Goal: Transaction & Acquisition: Purchase product/service

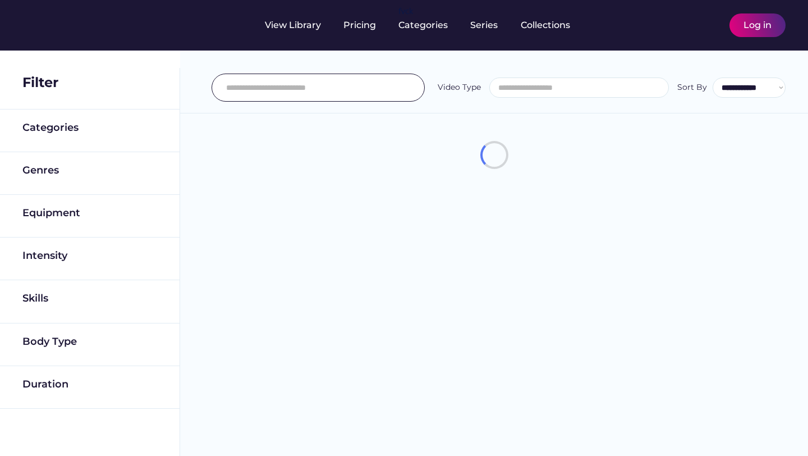
select select
select select "**********"
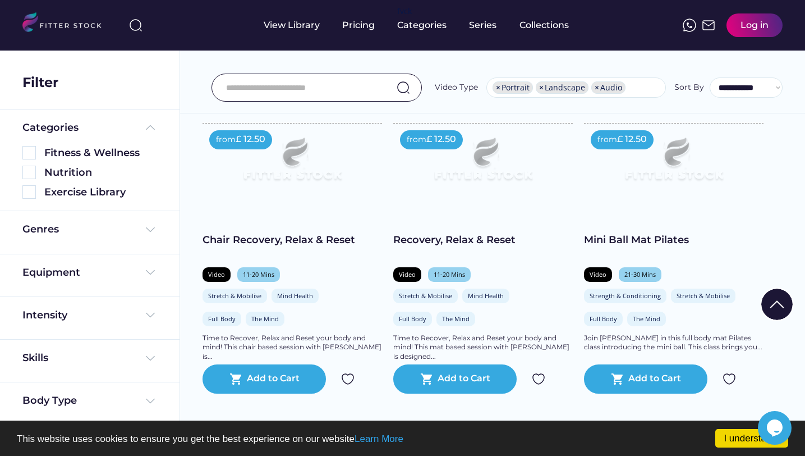
scroll to position [786, 0]
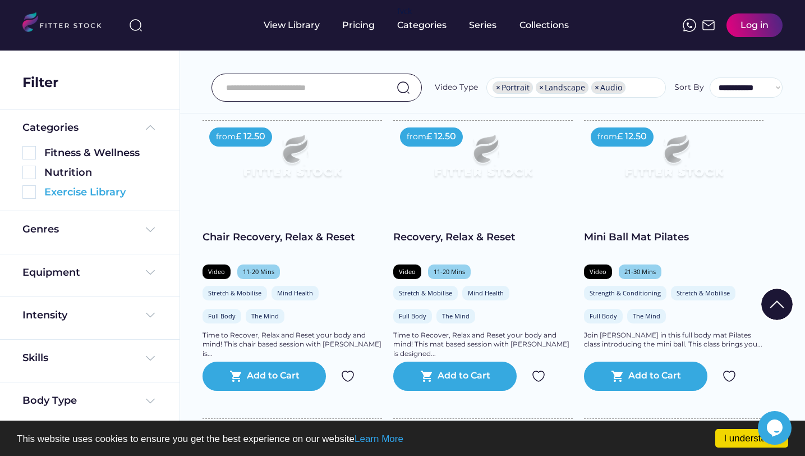
click at [32, 189] on img at bounding box center [28, 191] width 13 height 13
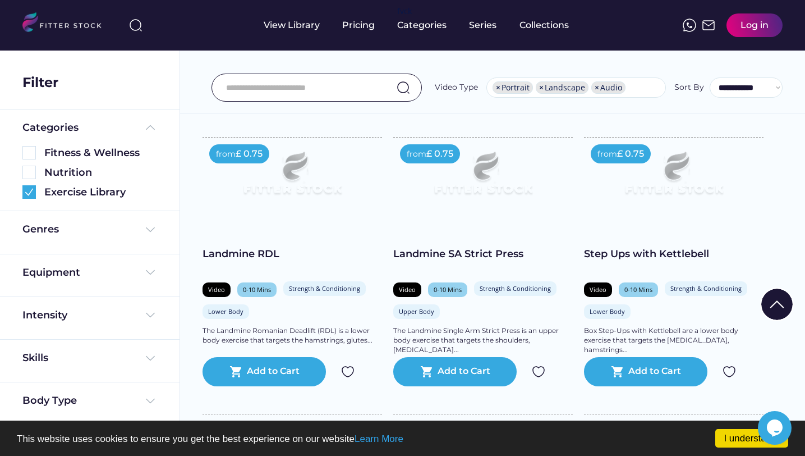
scroll to position [12, 0]
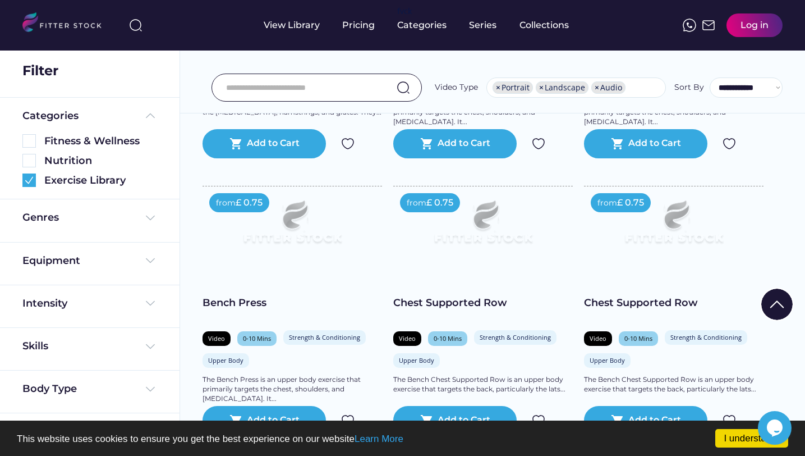
scroll to position [1268, 0]
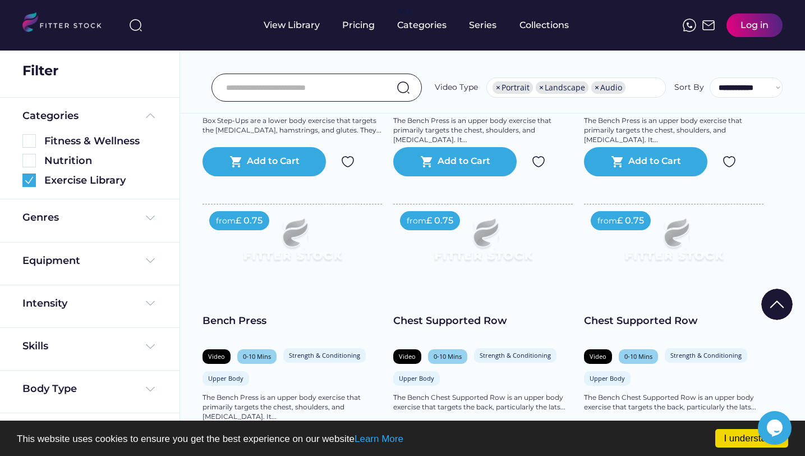
click at [789, 164] on div "Found 258 videos Select all Fitness & Wellness See more Explore our premium Fit…" at bounding box center [493, 185] width 626 height 2770
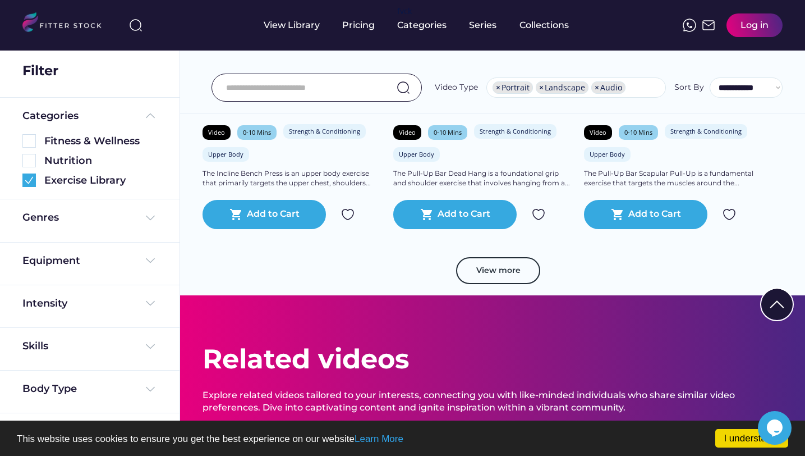
scroll to position [2076, 0]
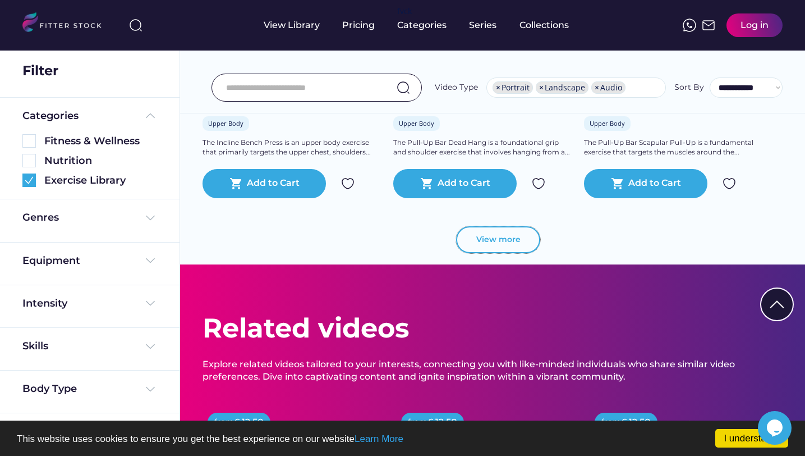
click at [519, 245] on button "View more" at bounding box center [498, 239] width 84 height 27
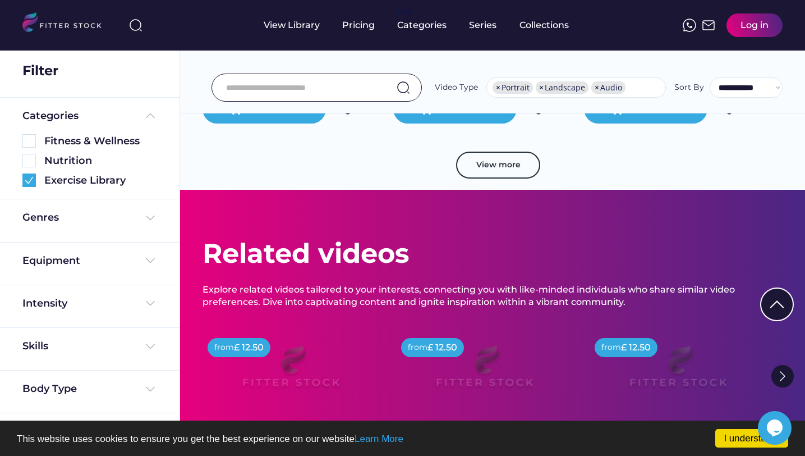
scroll to position [4097, 0]
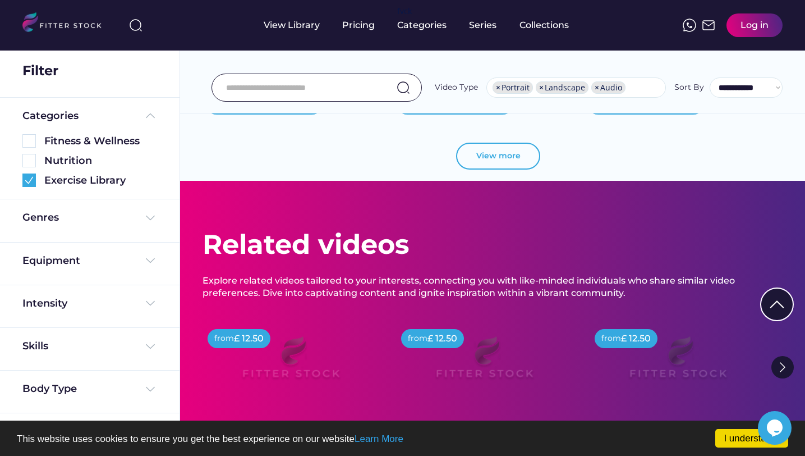
click at [501, 157] on button "View more" at bounding box center [498, 156] width 84 height 27
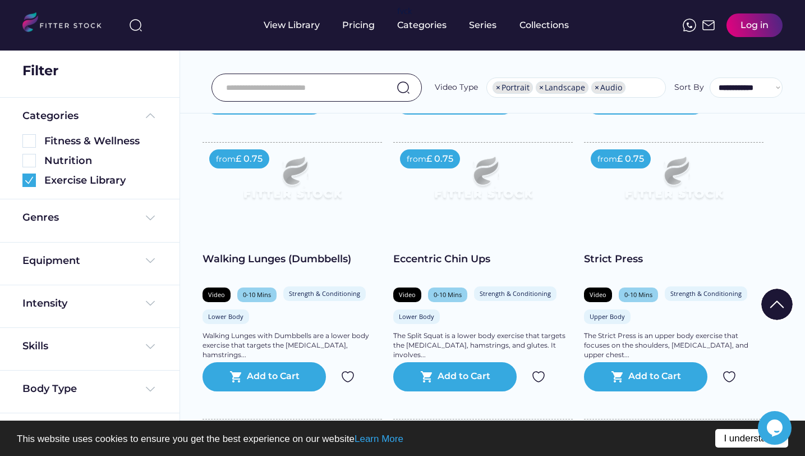
click at [727, 437] on link "I understand!" at bounding box center [752, 438] width 73 height 19
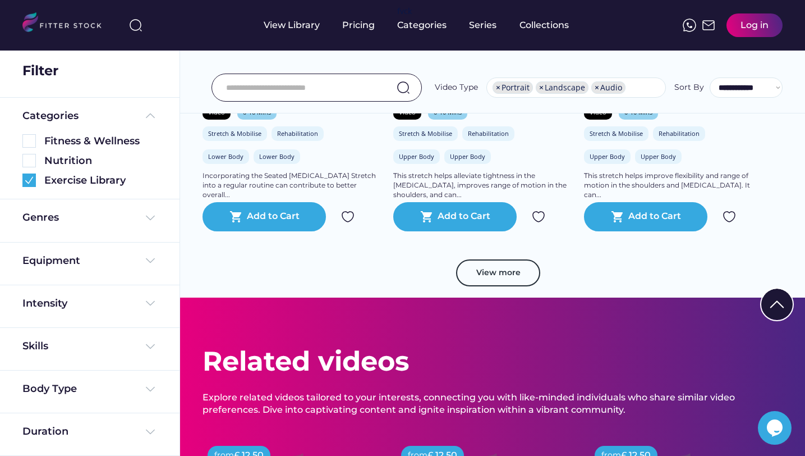
scroll to position [6005, 0]
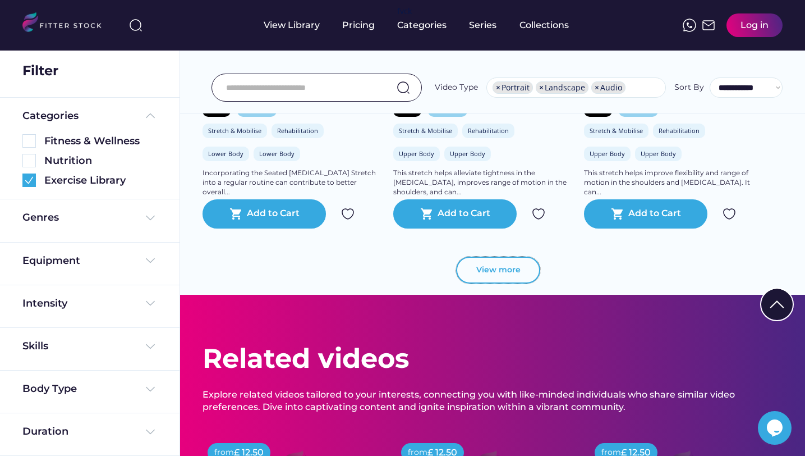
click at [511, 266] on button "View more" at bounding box center [498, 269] width 84 height 27
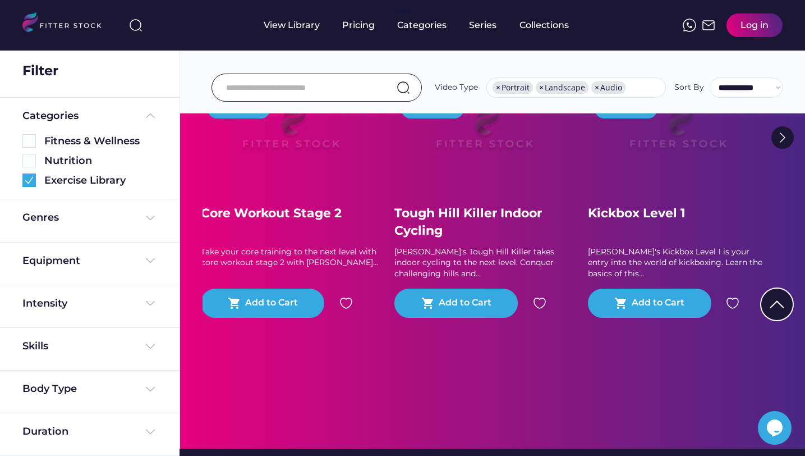
scroll to position [8474, 0]
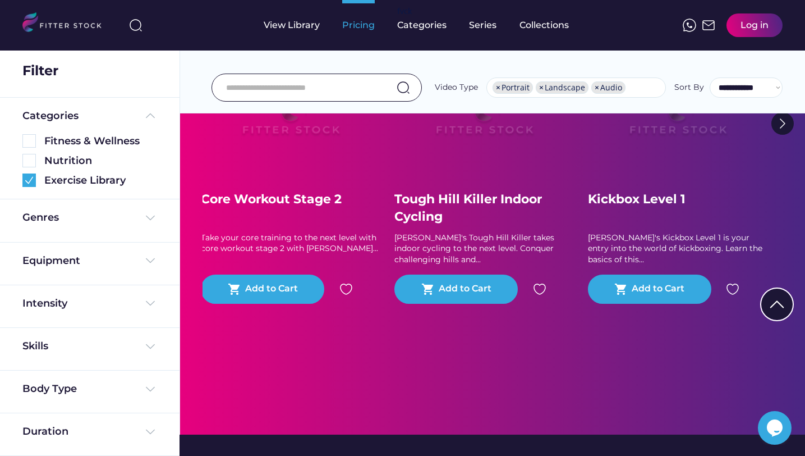
click at [356, 23] on div "Pricing" at bounding box center [358, 25] width 33 height 12
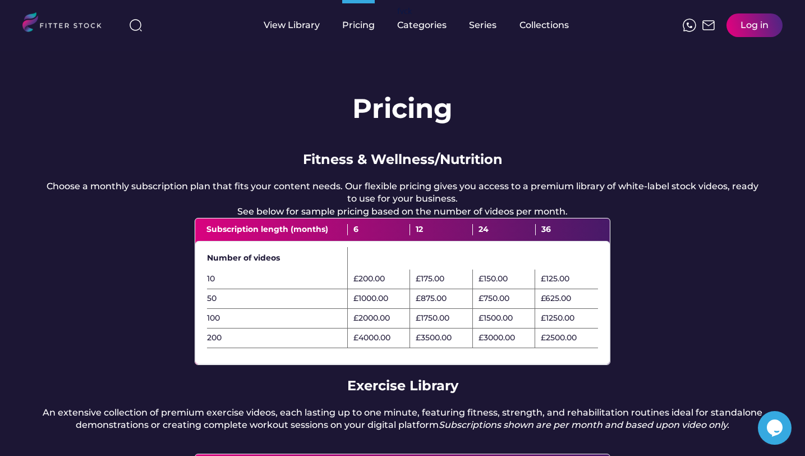
click at [233, 125] on div "Pricing Fitness & Wellness/Nutrition Choose a monthly subscription plan that fi…" at bounding box center [402, 378] width 805 height 654
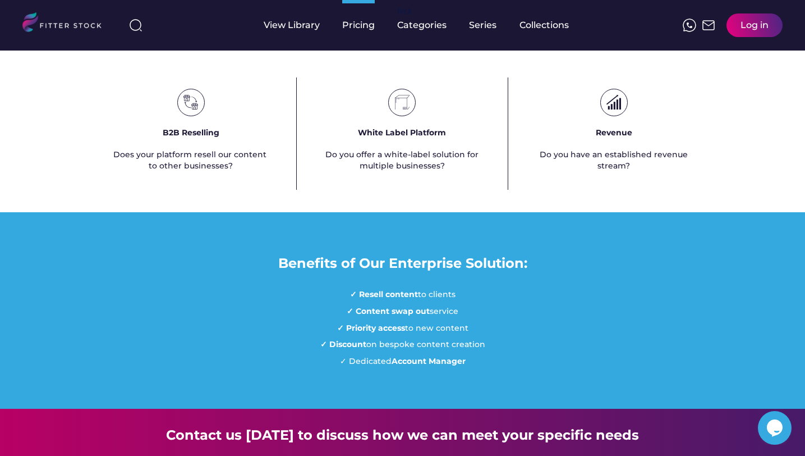
scroll to position [718, 0]
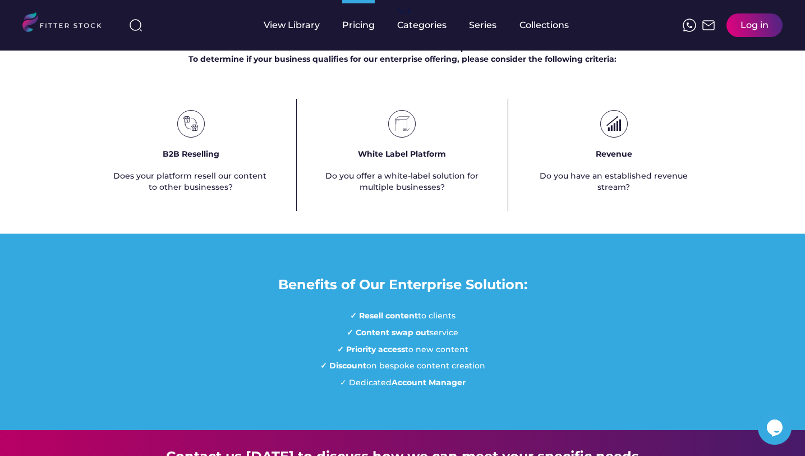
click at [720, 85] on div "Enterprise Solutions at Fitter Stock Click here to find out more about our Ente…" at bounding box center [402, 110] width 805 height 202
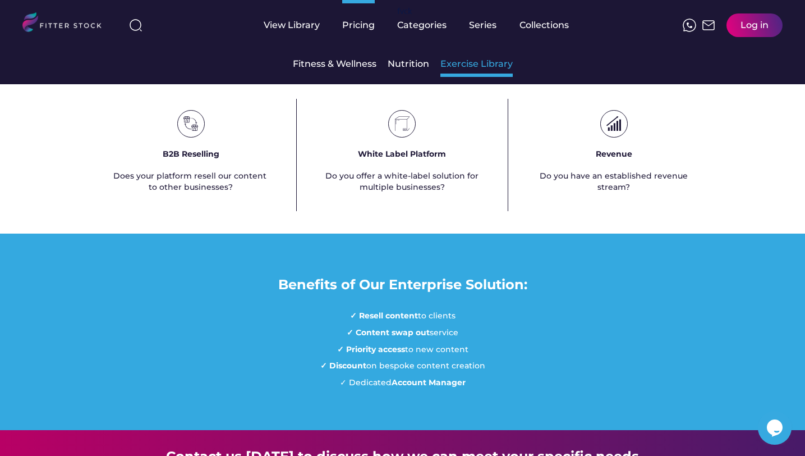
click at [456, 68] on div "Exercise Library" at bounding box center [477, 64] width 72 height 12
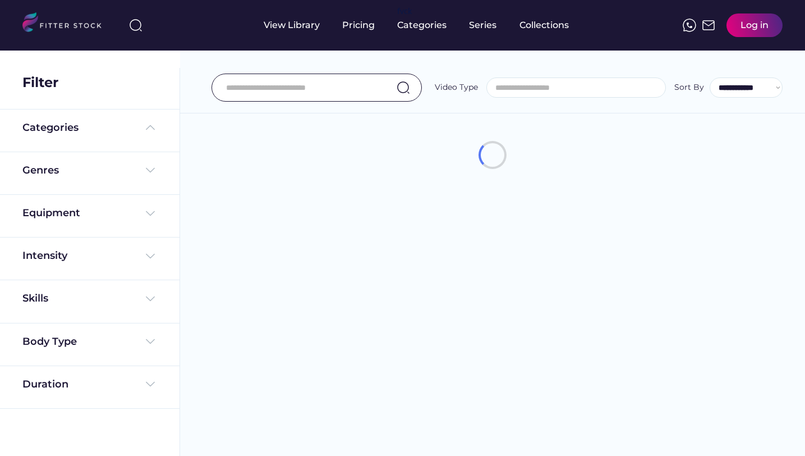
select select
select select "**********"
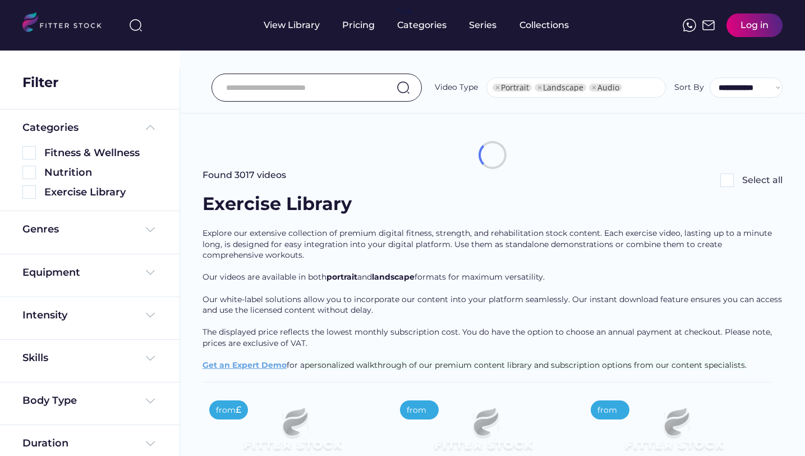
select select "**********"
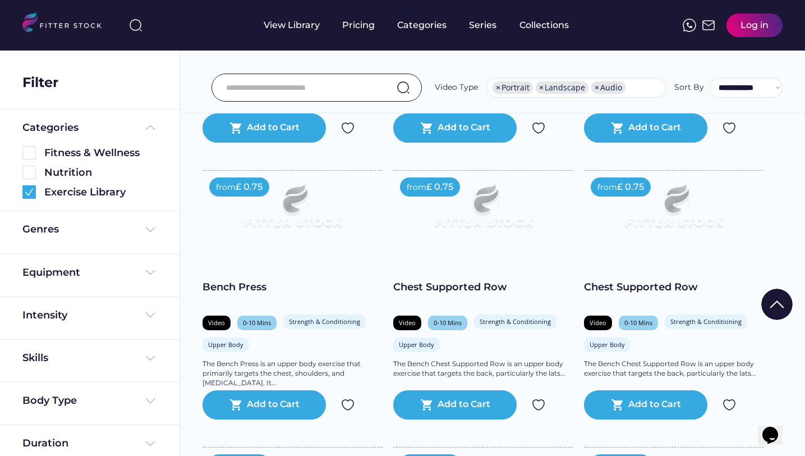
scroll to position [1302, 0]
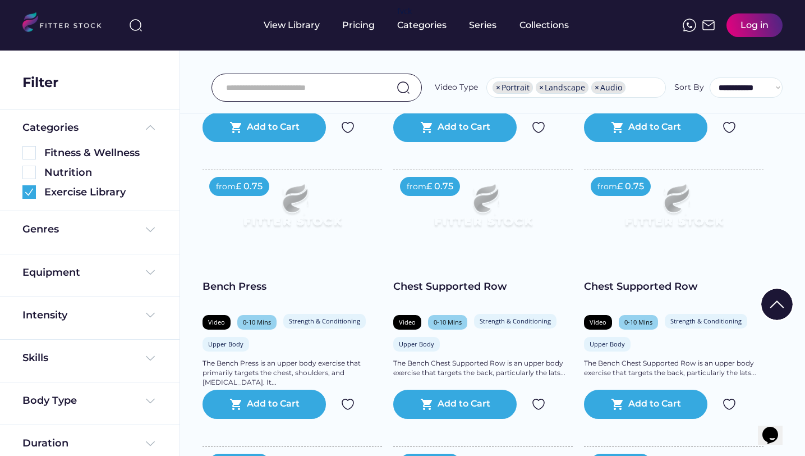
click at [497, 230] on img at bounding box center [483, 210] width 144 height 81
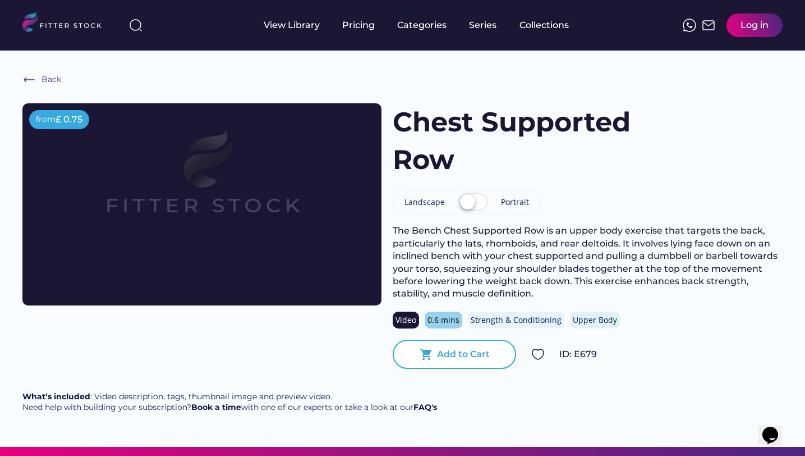
click at [454, 361] on div "shopping_cart Add to Cart" at bounding box center [454, 354] width 123 height 29
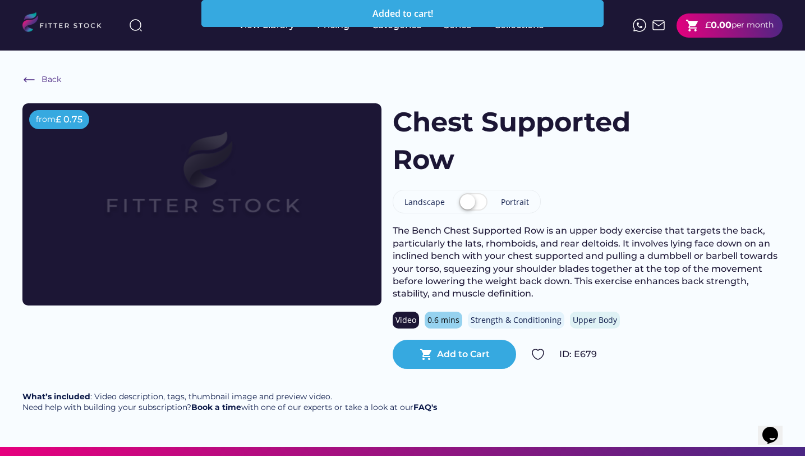
click at [684, 79] on div "Back from £ 0.75 Chest Supported Row Landscape Portrait The Bench Chest Support…" at bounding box center [402, 249] width 805 height 396
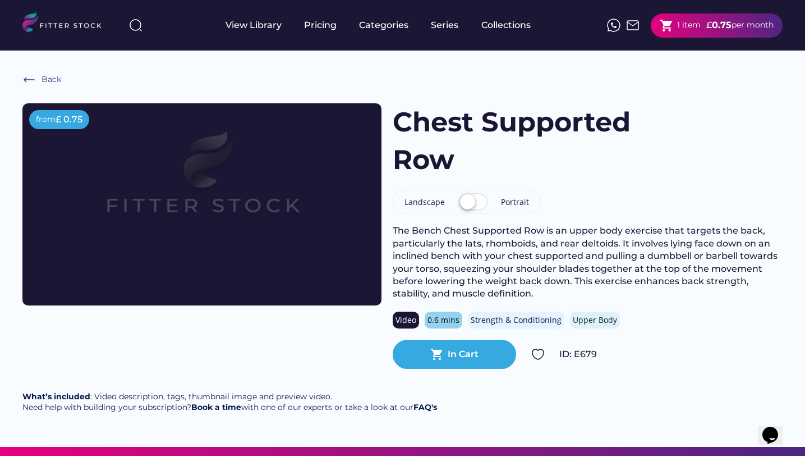
click at [735, 26] on div "per month" at bounding box center [753, 25] width 42 height 11
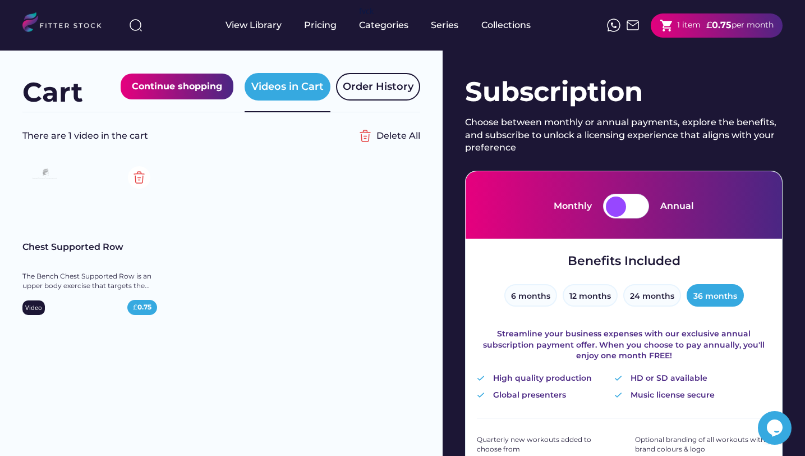
click at [640, 203] on div at bounding box center [636, 206] width 20 height 20
click at [626, 203] on div at bounding box center [626, 206] width 46 height 25
click at [628, 208] on div at bounding box center [636, 206] width 20 height 20
click at [636, 208] on div at bounding box center [636, 206] width 20 height 20
